Goal: Download file/media

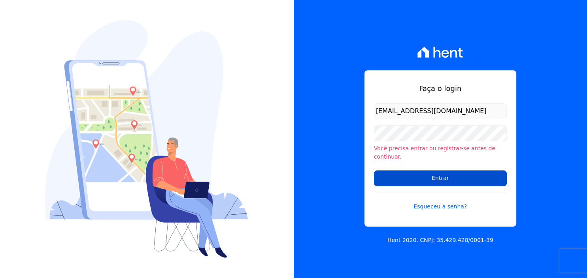
click at [443, 175] on input "Entrar" at bounding box center [440, 178] width 133 height 16
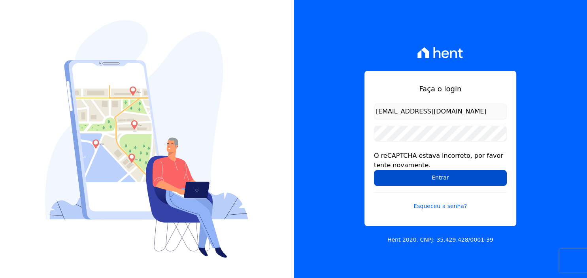
click at [440, 181] on input "Entrar" at bounding box center [440, 178] width 133 height 16
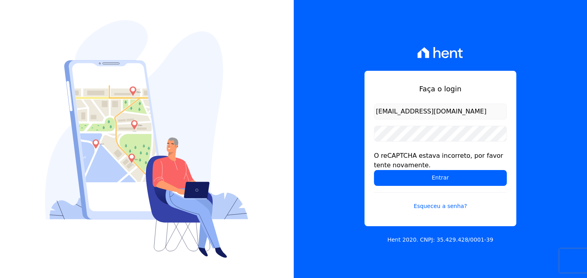
click at [472, 168] on div "O reCAPTCHA estava incorreto, por favor tente novamente." at bounding box center [440, 160] width 133 height 19
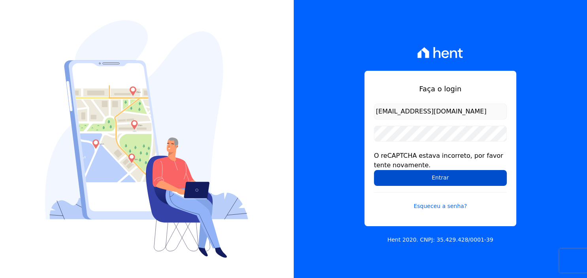
click at [468, 177] on input "Entrar" at bounding box center [440, 178] width 133 height 16
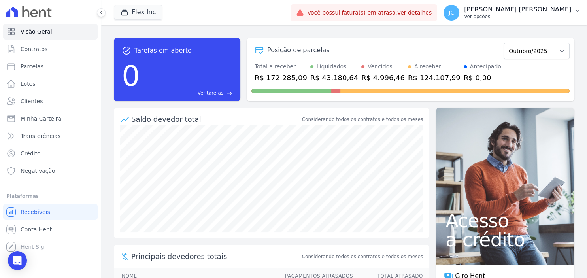
click at [527, 13] on p "Joice Carina Nascimento" at bounding box center [517, 10] width 107 height 8
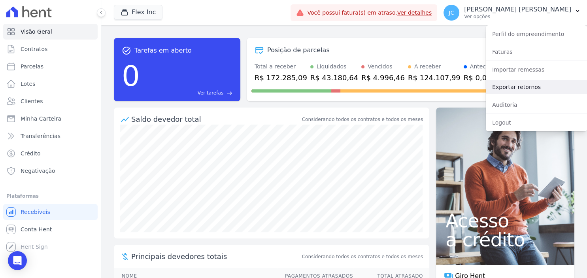
click at [513, 89] on link "Exportar retornos" at bounding box center [535, 87] width 101 height 14
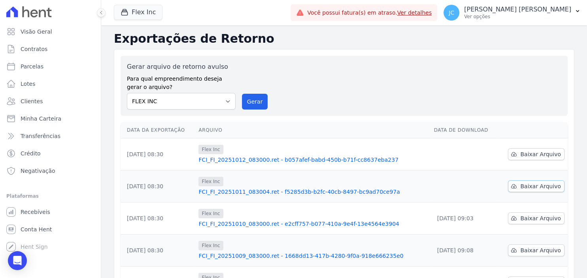
click at [528, 182] on span "Baixar Arquivo" at bounding box center [540, 186] width 41 height 8
click at [545, 151] on span "Baixar Arquivo" at bounding box center [540, 154] width 41 height 8
